Goal: Find specific page/section: Find specific page/section

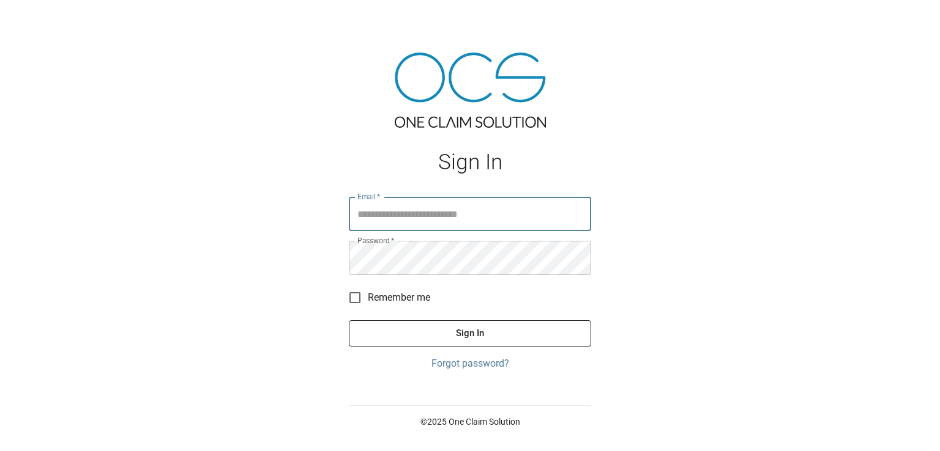
type input "**********"
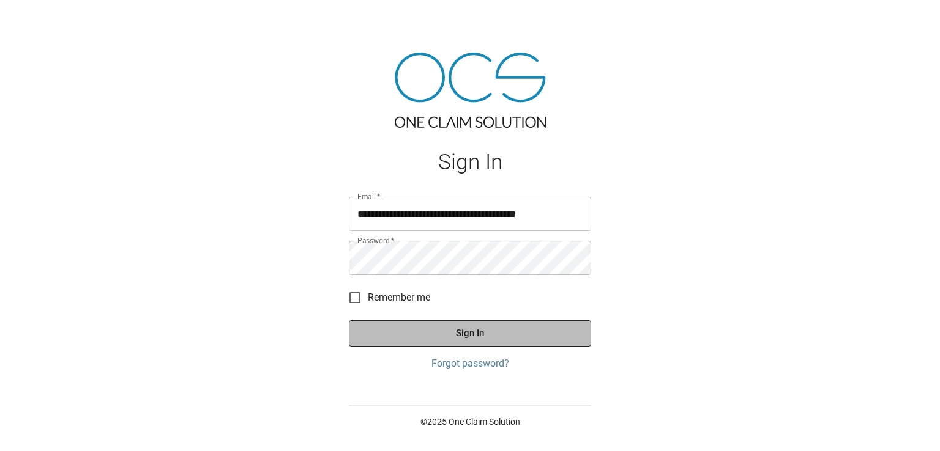
click at [503, 336] on button "Sign In" at bounding box center [470, 334] width 242 height 26
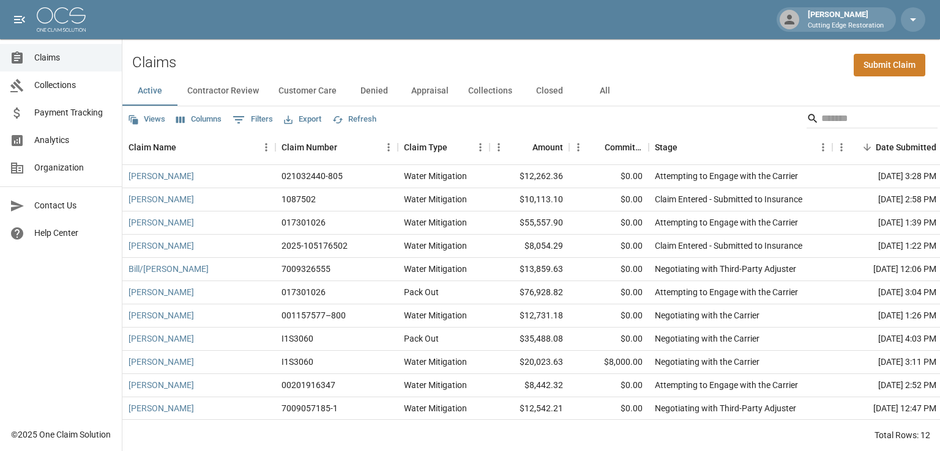
click at [213, 92] on button "Contractor Review" at bounding box center [222, 90] width 91 height 29
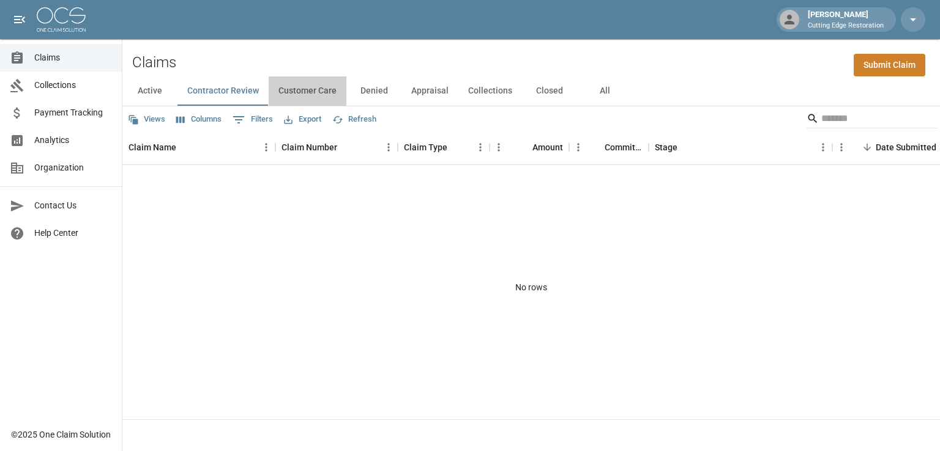
click at [291, 91] on button "Customer Care" at bounding box center [308, 90] width 78 height 29
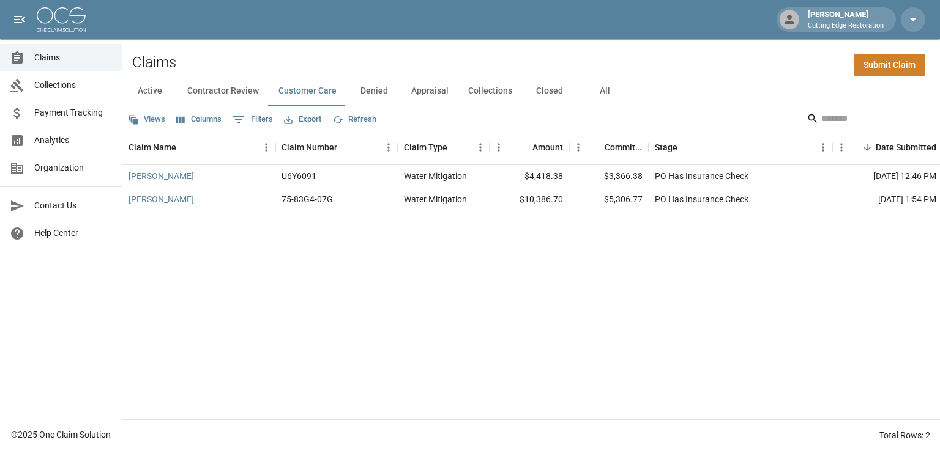
click at [365, 93] on button "Denied" at bounding box center [373, 90] width 55 height 29
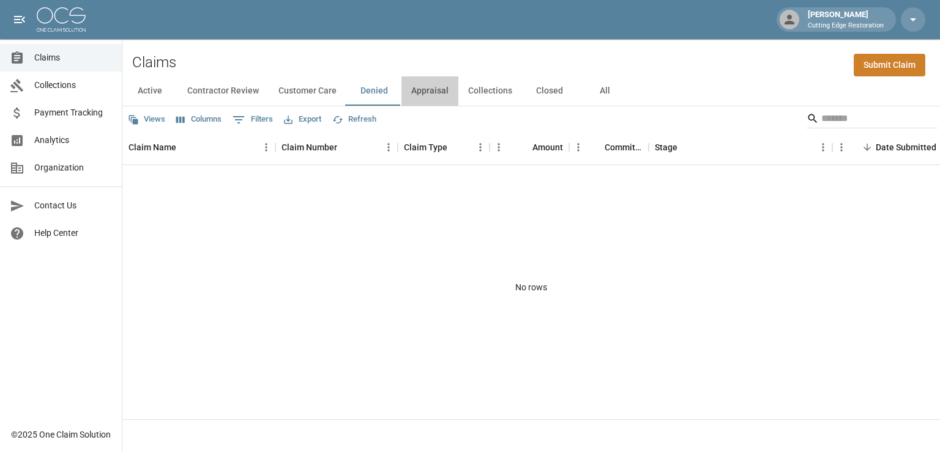
click at [430, 87] on button "Appraisal" at bounding box center [429, 90] width 57 height 29
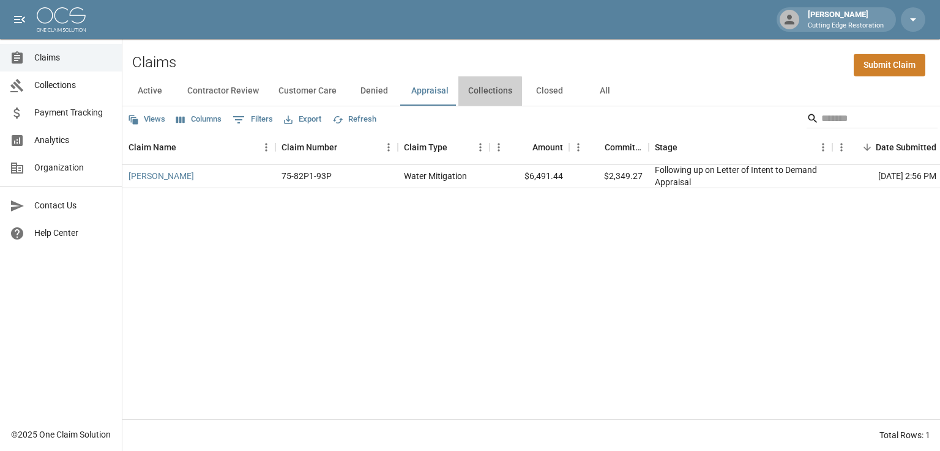
click at [486, 92] on button "Collections" at bounding box center [490, 90] width 64 height 29
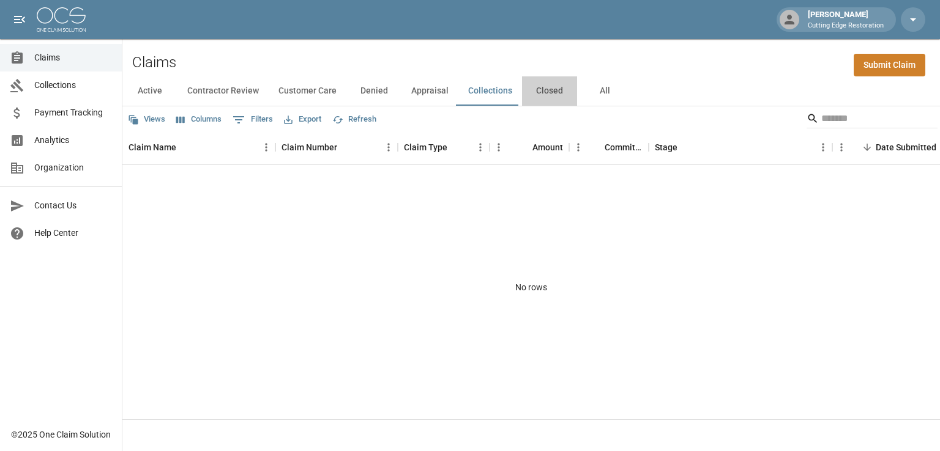
click at [538, 93] on button "Closed" at bounding box center [549, 90] width 55 height 29
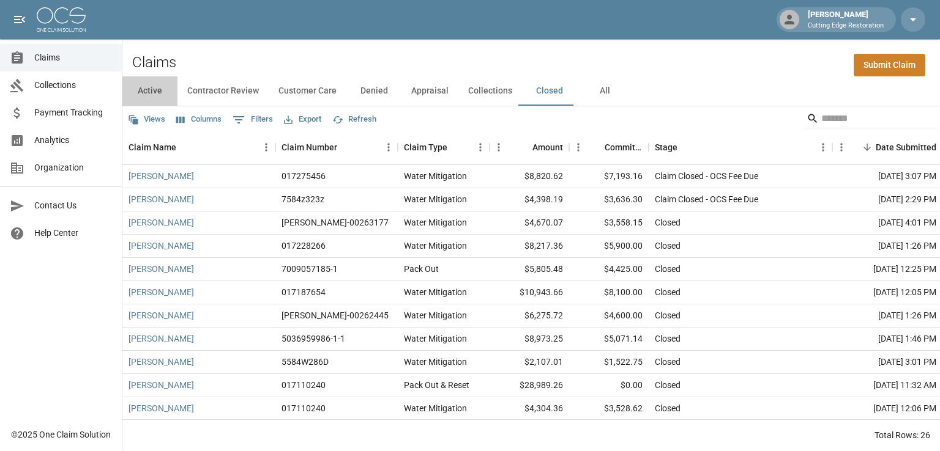
click at [158, 87] on button "Active" at bounding box center [149, 90] width 55 height 29
